Goal: Task Accomplishment & Management: Use online tool/utility

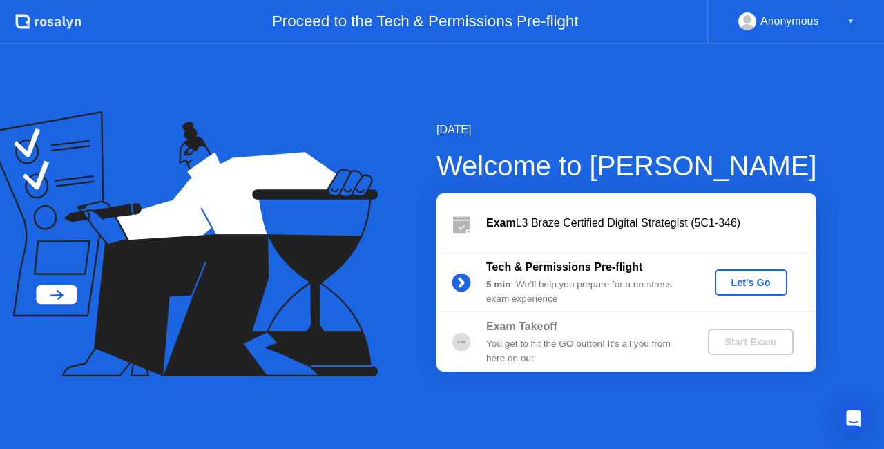
click at [750, 292] on button "Let's Go" at bounding box center [751, 282] width 73 height 26
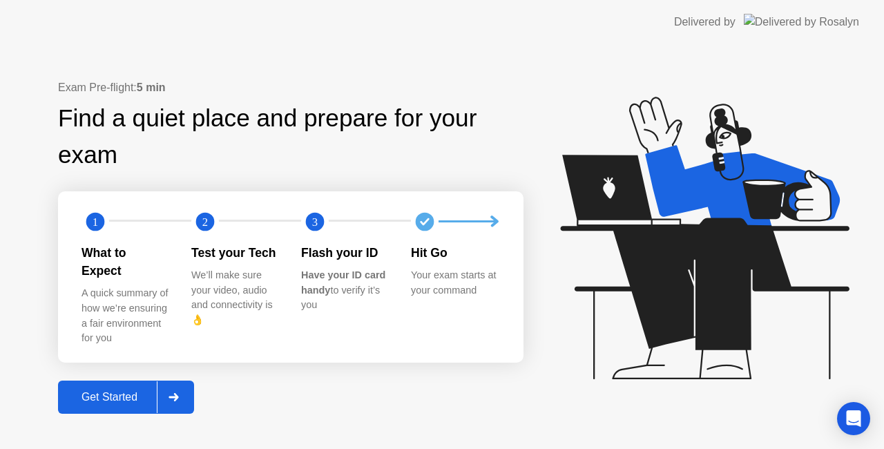
click at [169, 381] on div at bounding box center [173, 397] width 33 height 32
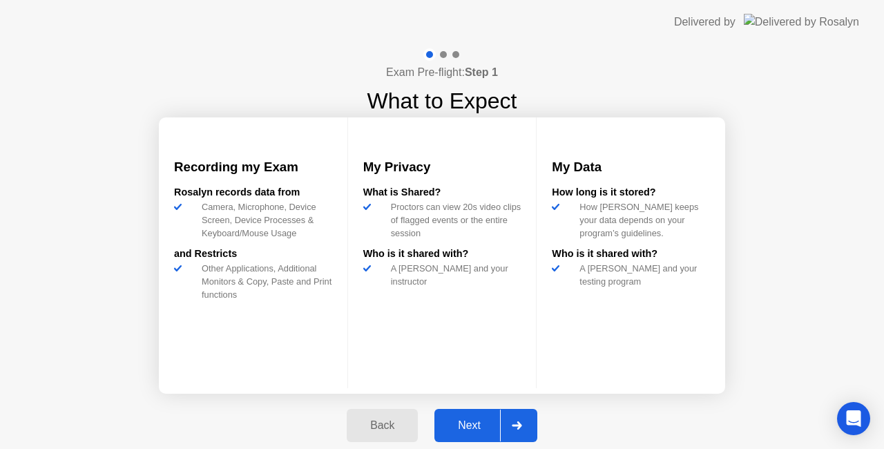
click at [515, 428] on icon at bounding box center [517, 425] width 10 height 8
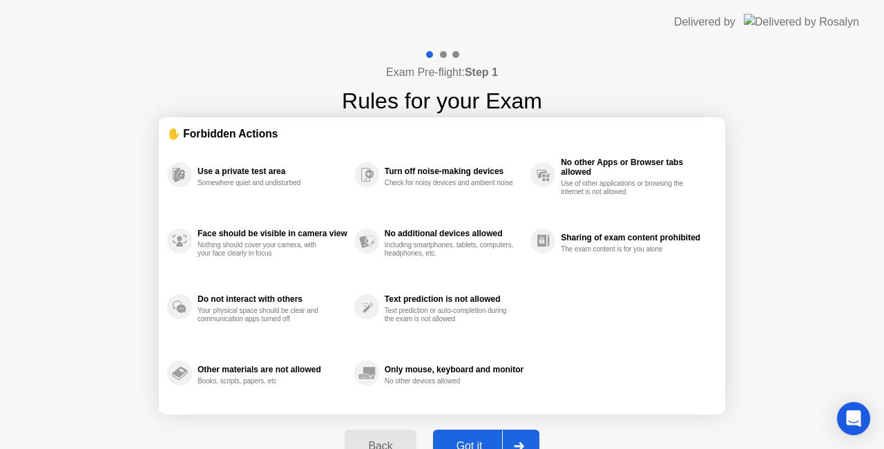
click at [515, 428] on div "Back Got it" at bounding box center [441, 447] width 211 height 64
click at [515, 435] on div at bounding box center [518, 446] width 33 height 32
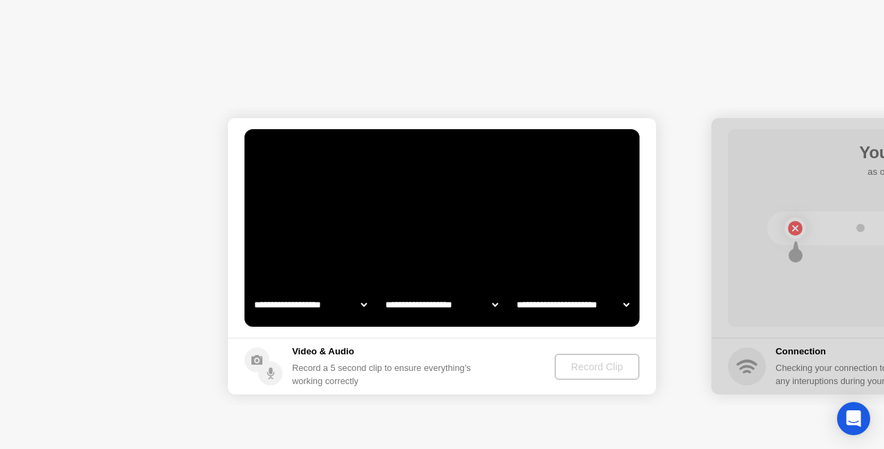
select select "**********"
select select "*******"
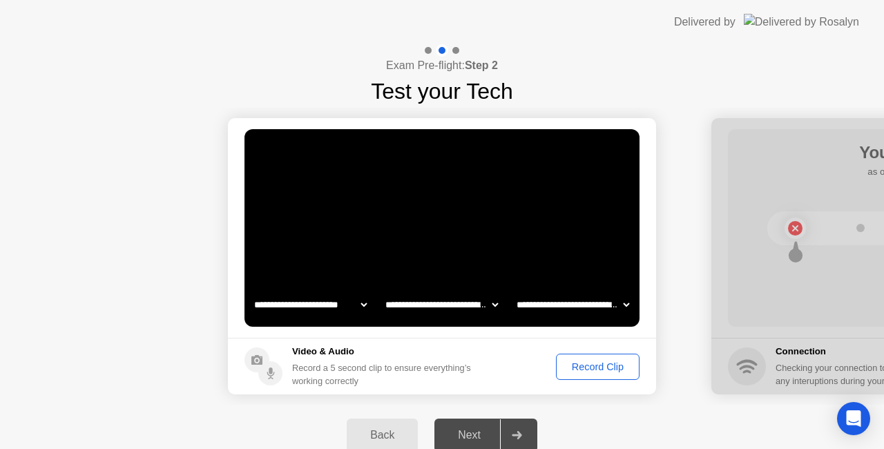
click at [520, 434] on icon at bounding box center [517, 435] width 10 height 8
click at [586, 361] on div "Record Clip" at bounding box center [598, 366] width 74 height 11
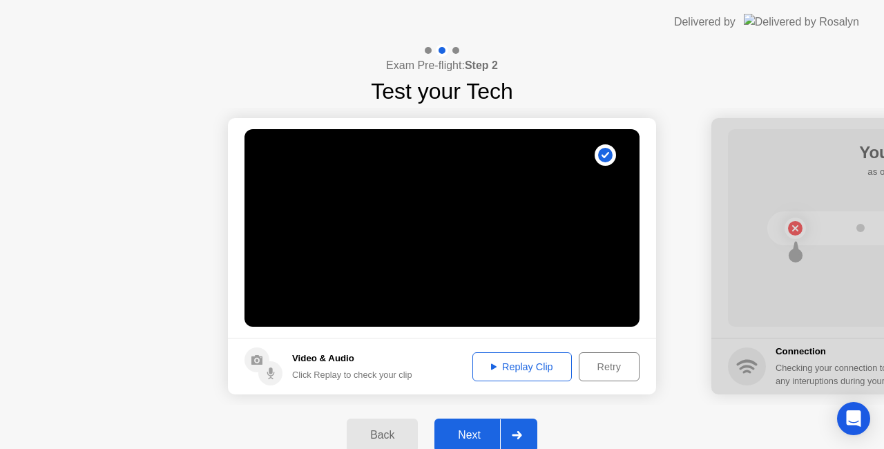
click at [525, 436] on div at bounding box center [516, 435] width 33 height 32
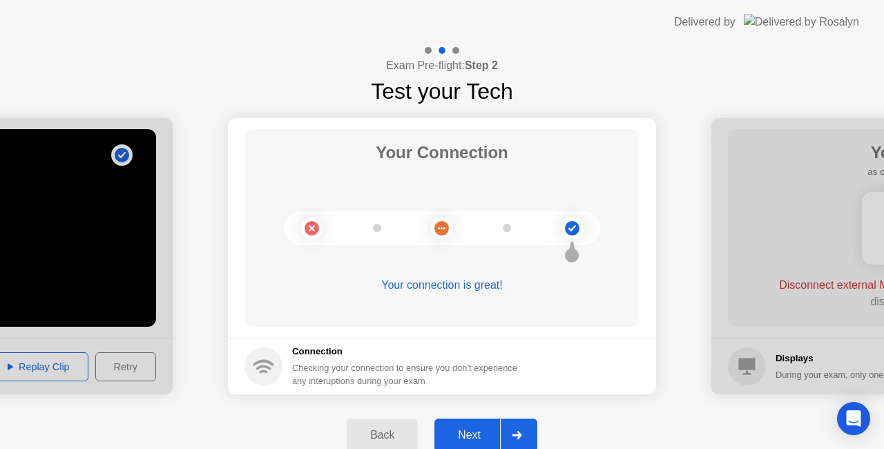
click at [521, 427] on div at bounding box center [516, 435] width 33 height 32
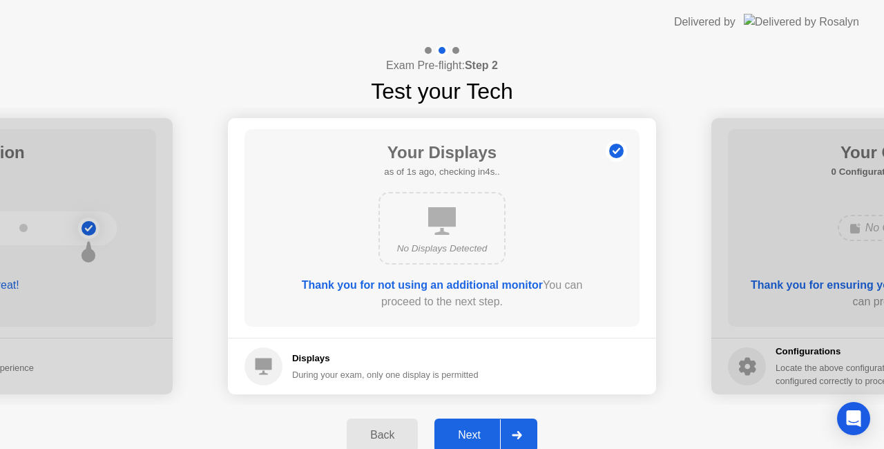
click at [518, 442] on div at bounding box center [516, 435] width 33 height 32
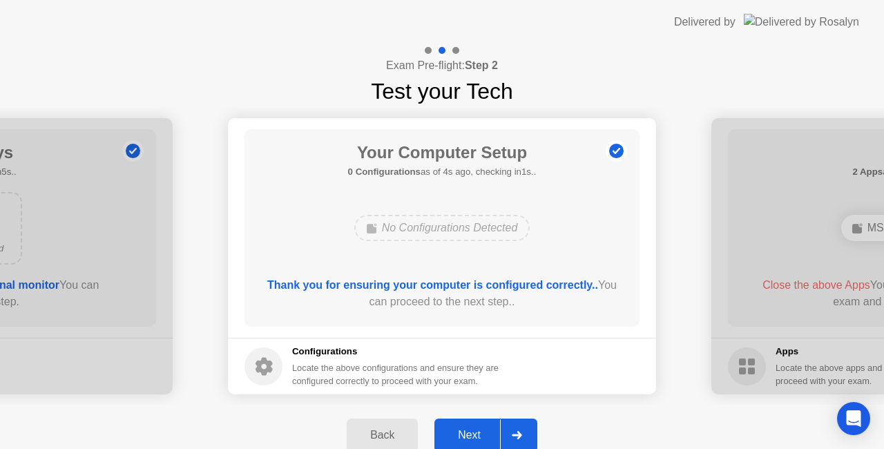
click at [518, 439] on div at bounding box center [516, 435] width 33 height 32
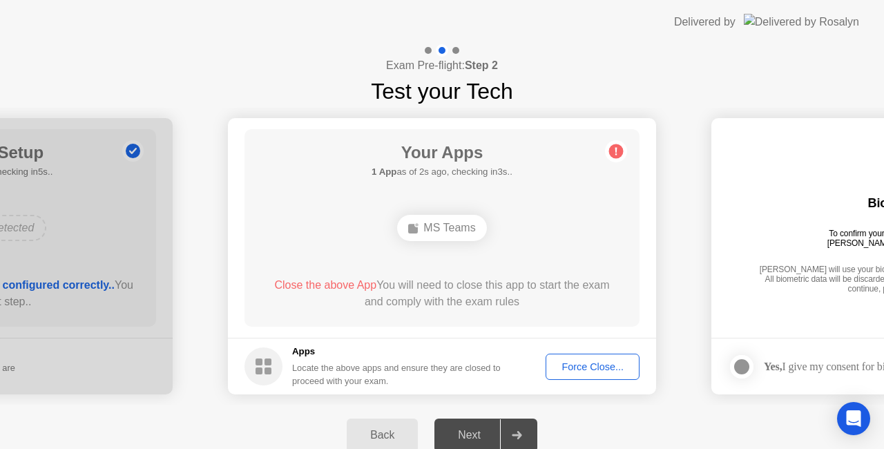
click at [577, 363] on div "Force Close..." at bounding box center [593, 366] width 84 height 11
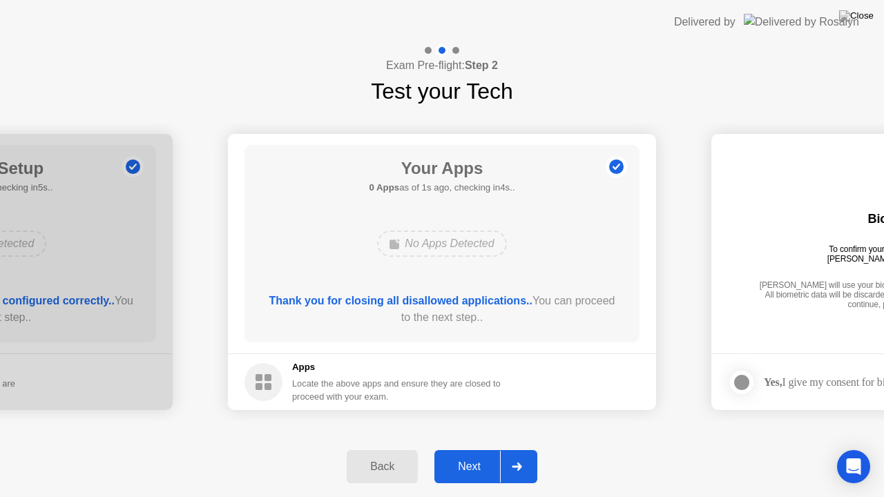
click at [522, 448] on icon at bounding box center [517, 467] width 10 height 8
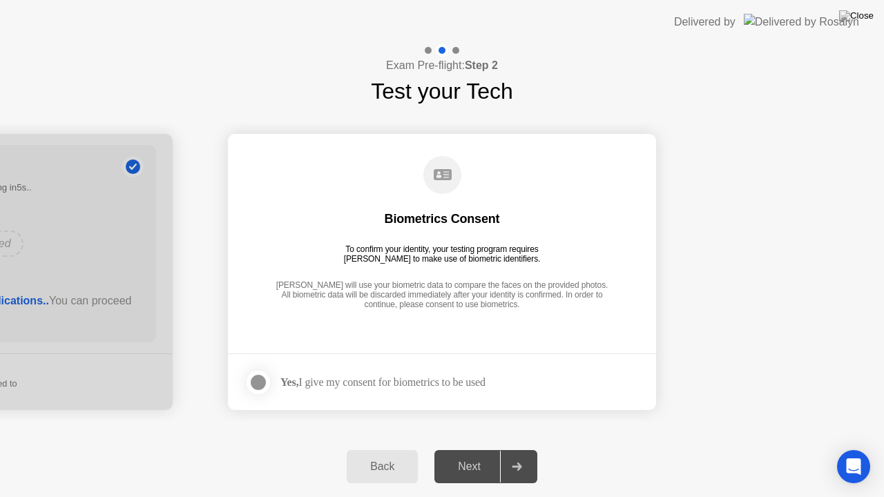
click at [260, 381] on div at bounding box center [258, 382] width 17 height 17
click at [524, 448] on div at bounding box center [516, 467] width 33 height 32
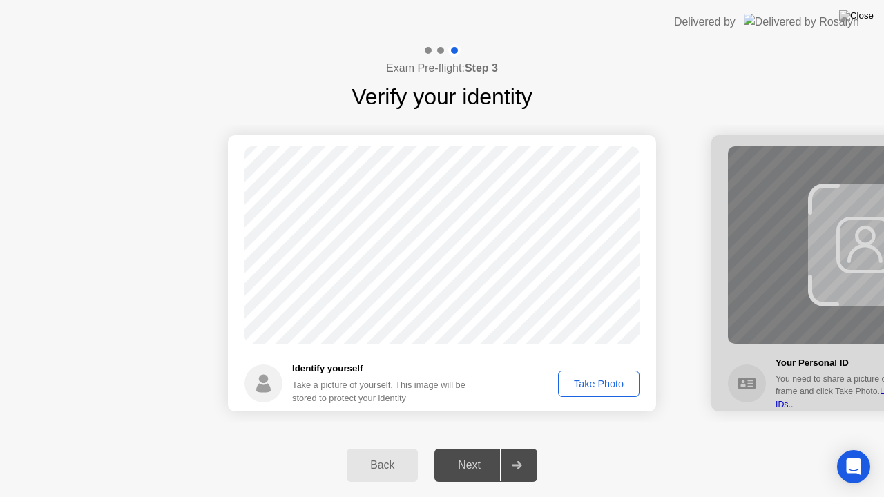
click at [606, 381] on div "Take Photo" at bounding box center [599, 384] width 72 height 11
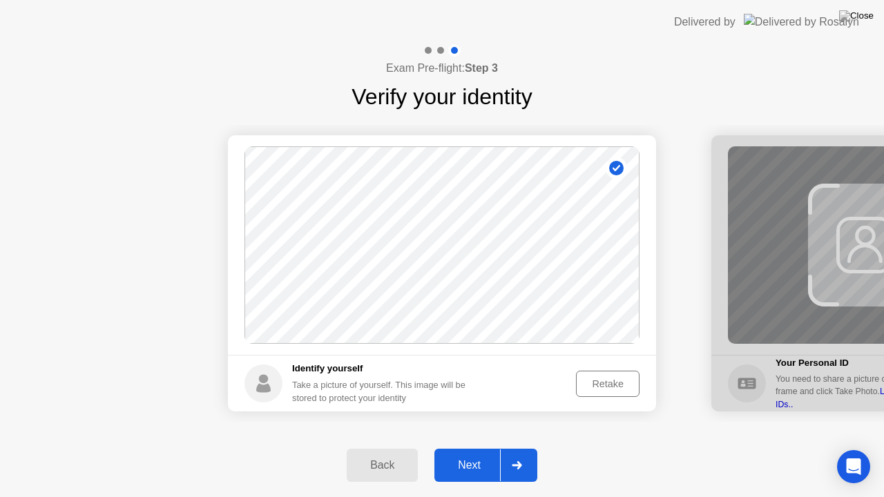
click at [606, 381] on div "Retake" at bounding box center [608, 384] width 54 height 11
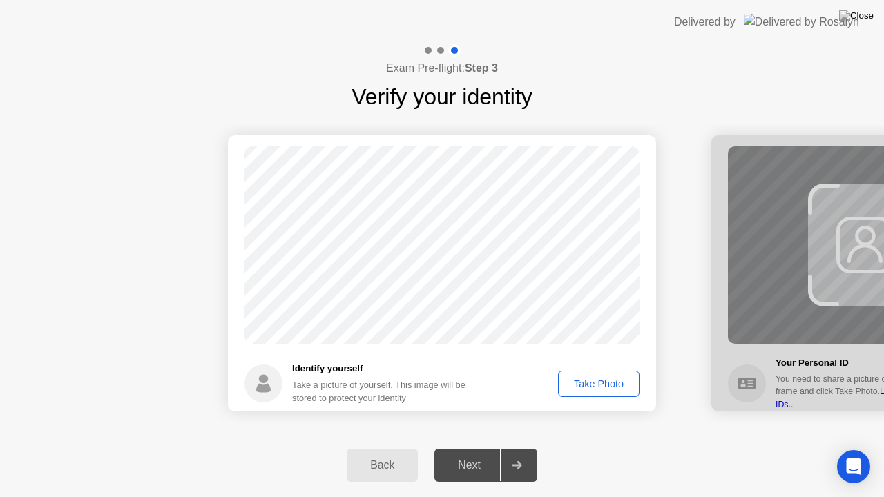
click at [606, 381] on div "Take Photo" at bounding box center [599, 384] width 72 height 11
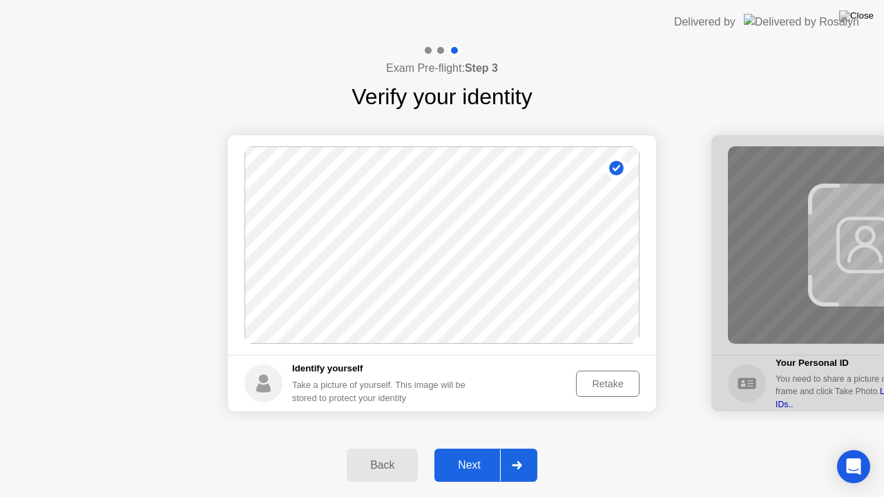
click at [526, 448] on div at bounding box center [516, 466] width 33 height 32
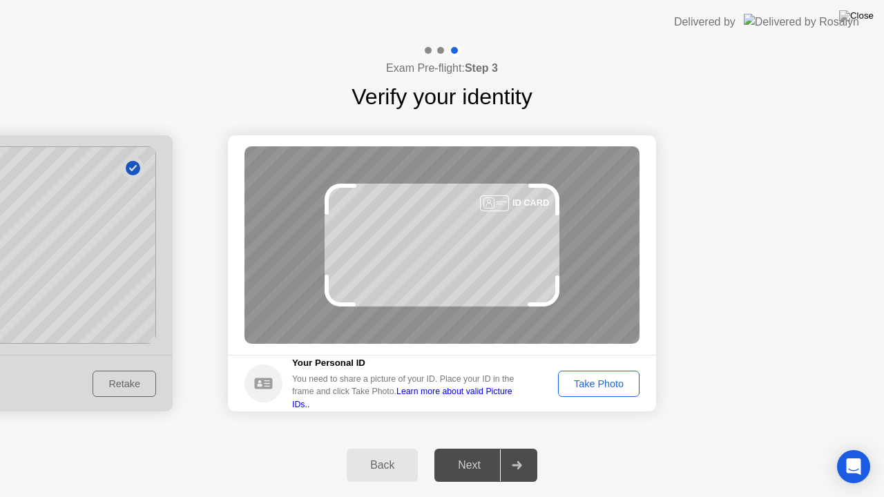
click at [578, 374] on button "Take Photo" at bounding box center [599, 384] width 82 height 26
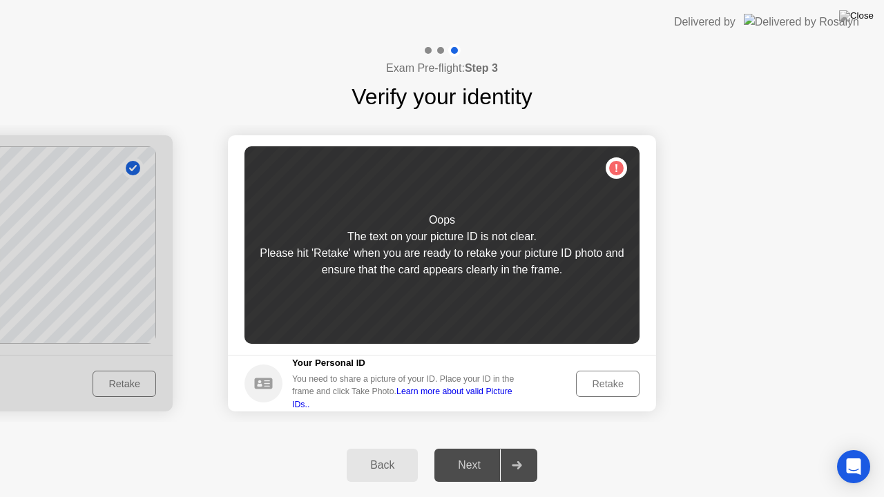
click at [578, 374] on button "Retake" at bounding box center [608, 384] width 64 height 26
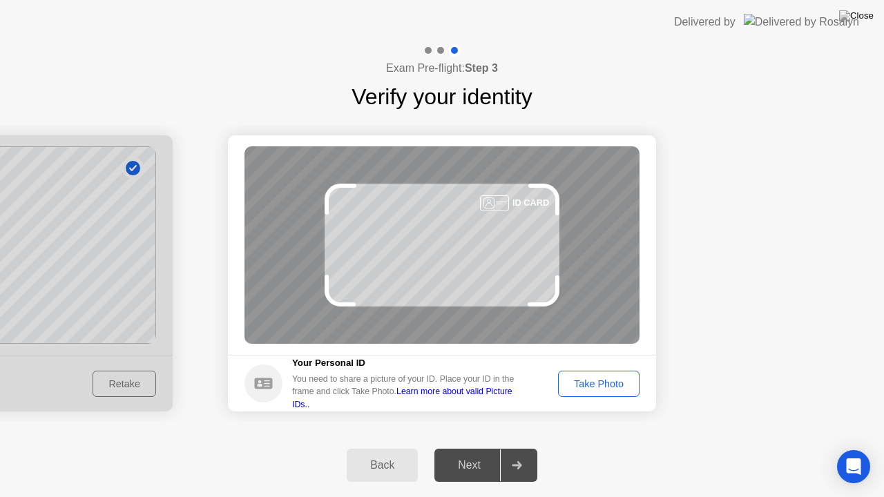
click at [578, 374] on button "Take Photo" at bounding box center [599, 384] width 82 height 26
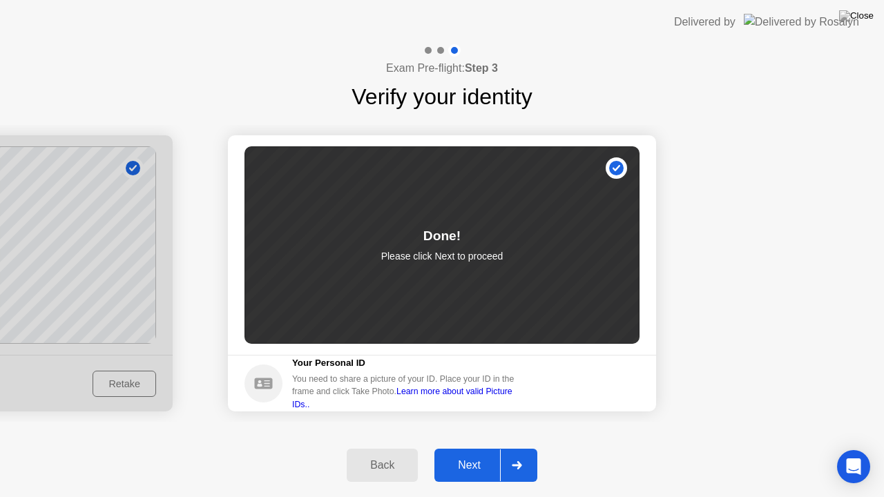
click at [523, 448] on div at bounding box center [516, 466] width 33 height 32
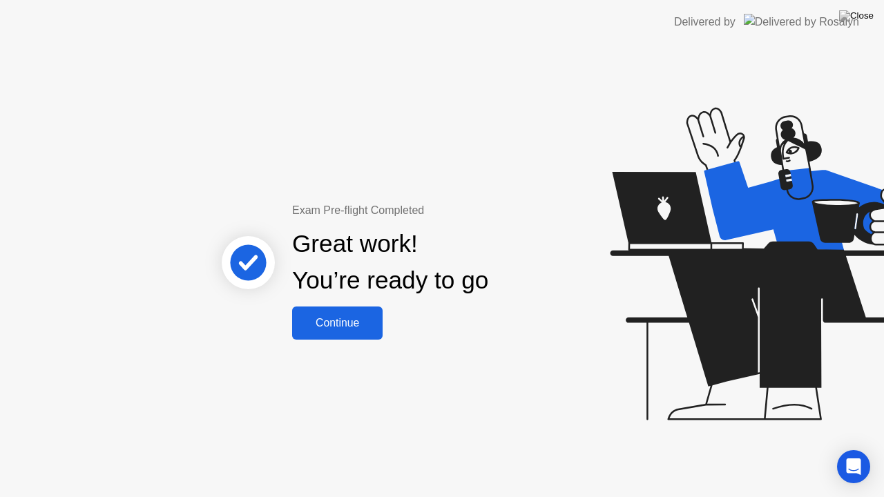
click at [340, 328] on div "Continue" at bounding box center [337, 323] width 82 height 12
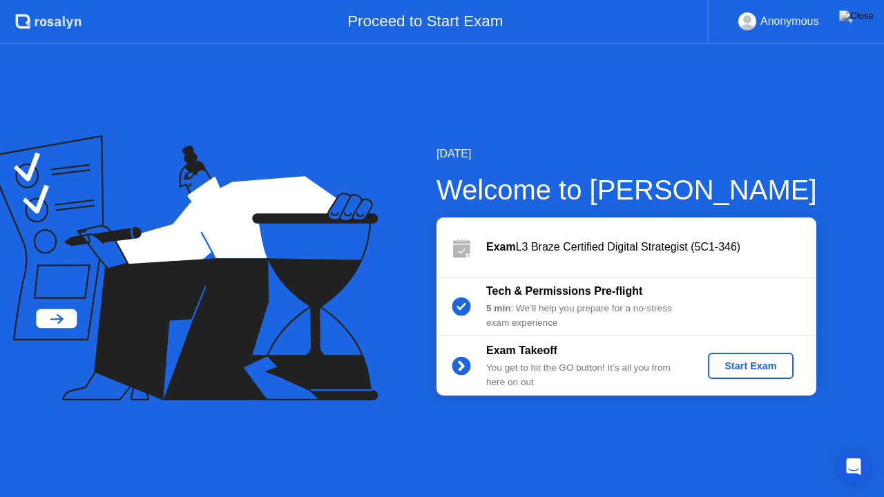
click at [738, 364] on div "Start Exam" at bounding box center [751, 366] width 74 height 11
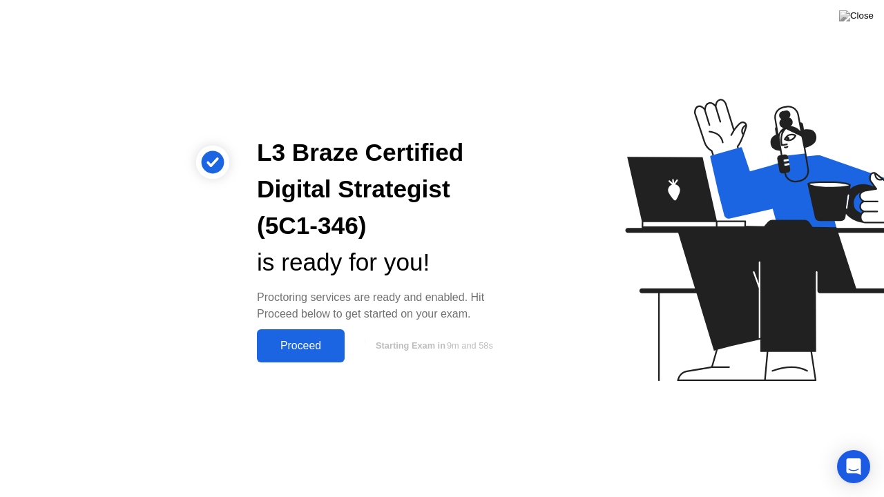
click at [292, 347] on div "Proceed" at bounding box center [300, 346] width 79 height 12
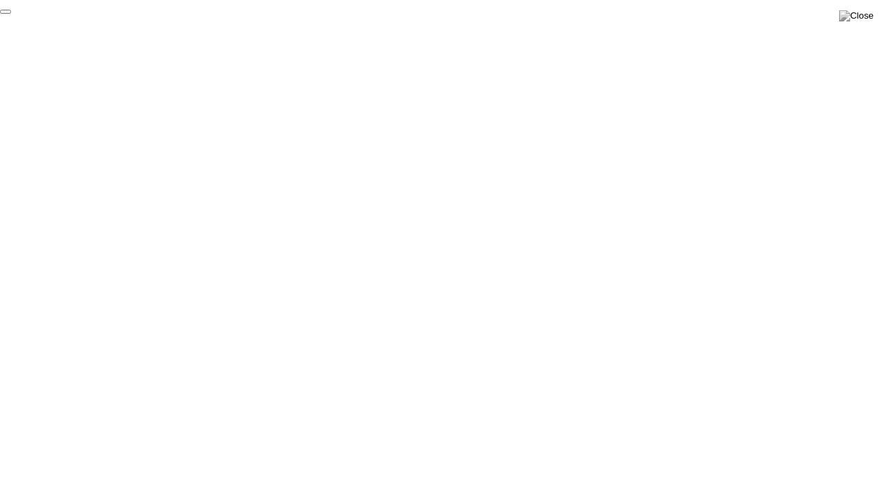
click at [11, 14] on button "End Proctoring Session" at bounding box center [5, 12] width 11 height 4
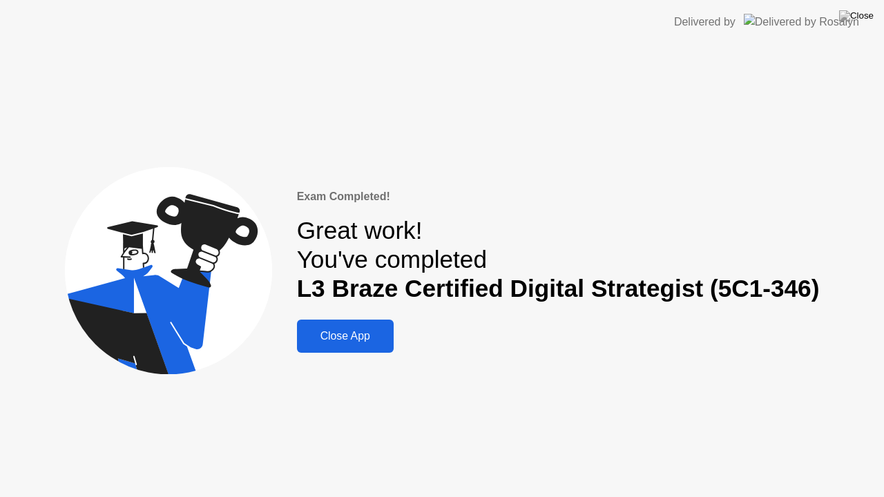
click at [343, 325] on button "Close App" at bounding box center [345, 336] width 97 height 33
